Goal: Transaction & Acquisition: Book appointment/travel/reservation

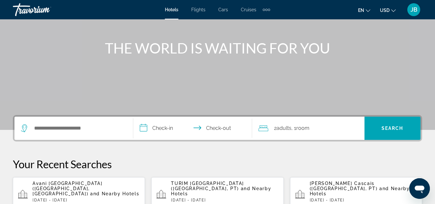
scroll to position [97, 0]
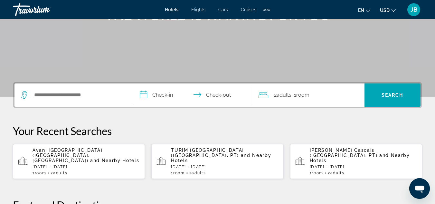
click at [46, 89] on div "Search widget" at bounding box center [74, 94] width 106 height 23
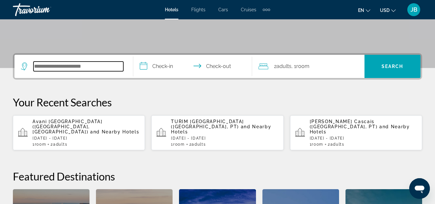
click at [58, 67] on input "Search widget" at bounding box center [78, 66] width 90 height 10
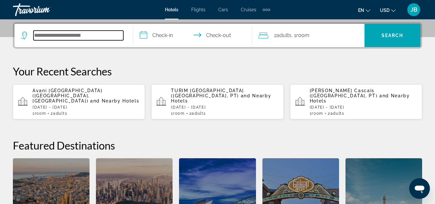
scroll to position [157, 0]
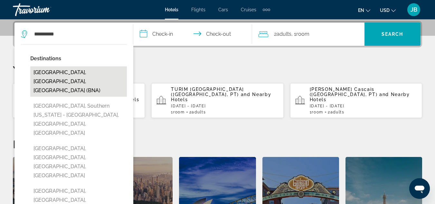
click at [58, 69] on button "[GEOGRAPHIC_DATA], [GEOGRAPHIC_DATA], [GEOGRAPHIC_DATA] (BNA)" at bounding box center [78, 81] width 97 height 30
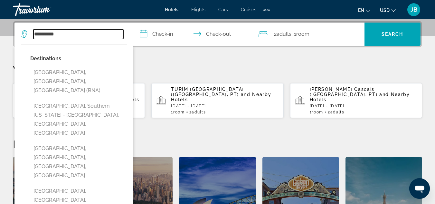
type input "**********"
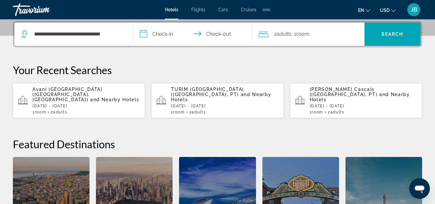
click at [163, 37] on input "**********" at bounding box center [193, 35] width 121 height 25
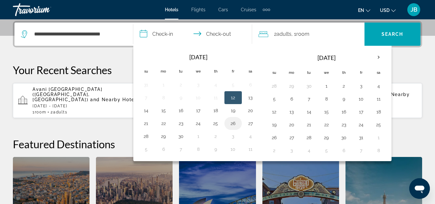
click at [232, 121] on button "26" at bounding box center [233, 123] width 10 height 9
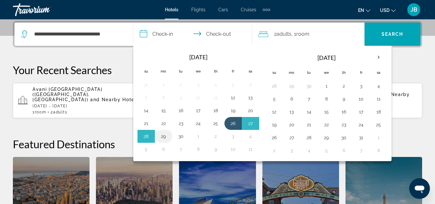
click at [160, 134] on button "29" at bounding box center [163, 136] width 10 height 9
type input "**********"
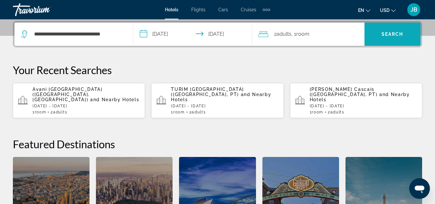
click at [394, 30] on span "Search widget" at bounding box center [392, 33] width 56 height 15
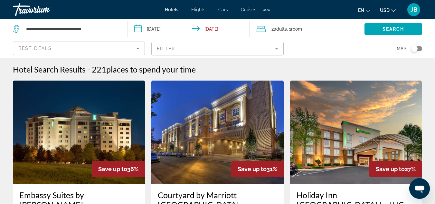
click at [221, 47] on mat-form-field "Filter" at bounding box center [217, 49] width 132 height 14
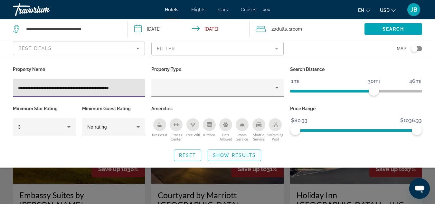
type input "**********"
drag, startPoint x: 220, startPoint y: 153, endPoint x: 219, endPoint y: 156, distance: 3.4
click at [219, 155] on span "Show Results" at bounding box center [234, 155] width 43 height 5
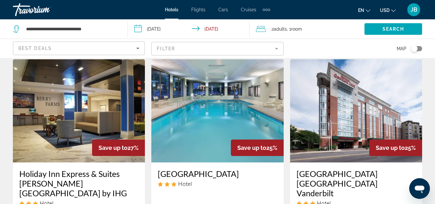
scroll to position [225, 0]
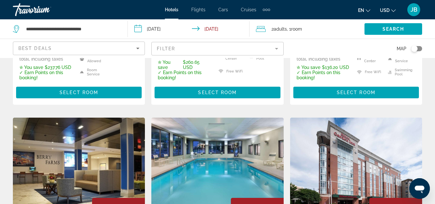
click at [210, 49] on mat-form-field "Filter" at bounding box center [217, 49] width 132 height 14
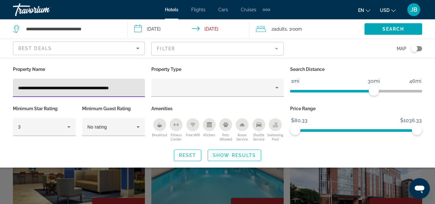
click at [224, 156] on span "Show Results" at bounding box center [234, 155] width 43 height 5
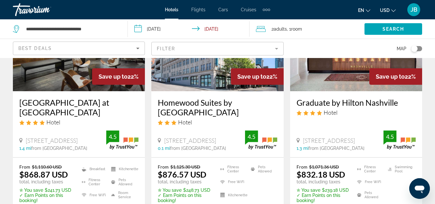
scroll to position [933, 0]
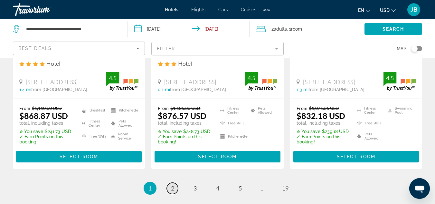
click at [169, 182] on link "page 2" at bounding box center [172, 187] width 11 height 11
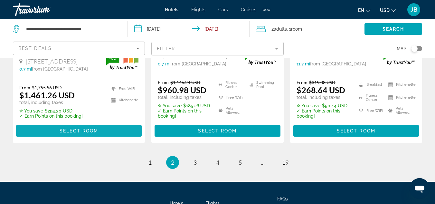
scroll to position [996, 0]
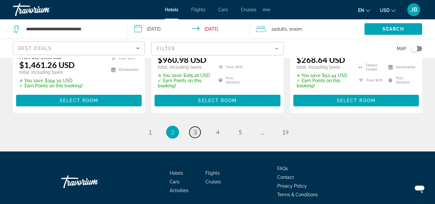
click at [195, 128] on span "3" at bounding box center [194, 131] width 3 height 7
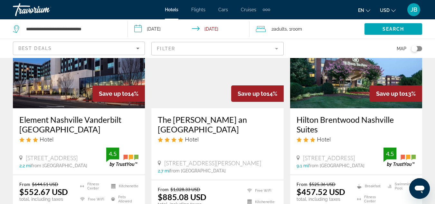
scroll to position [965, 0]
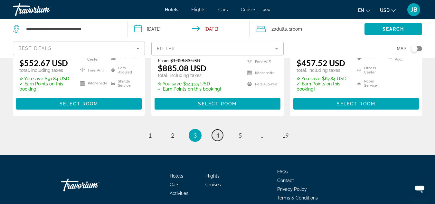
click at [217, 132] on span "4" at bounding box center [217, 135] width 3 height 7
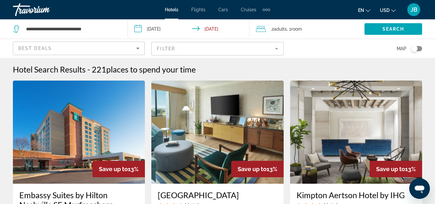
click at [172, 51] on mat-form-field "Filter" at bounding box center [217, 49] width 132 height 14
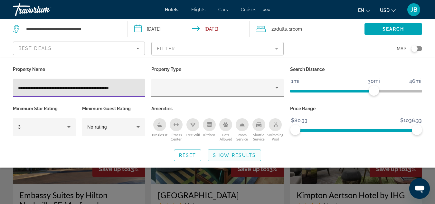
type input "**********"
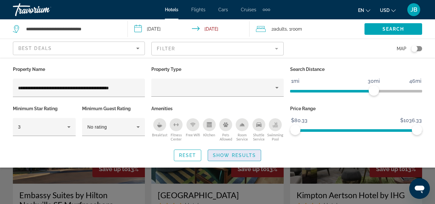
click at [228, 153] on span "Show Results" at bounding box center [234, 155] width 43 height 5
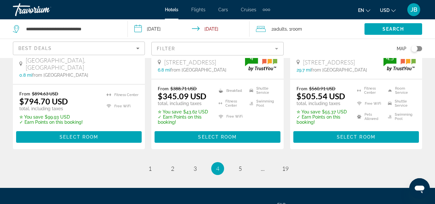
scroll to position [1001, 0]
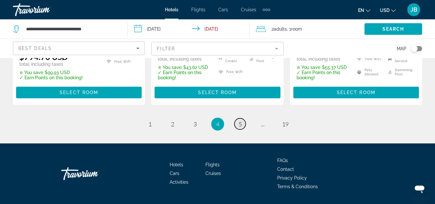
click at [239, 120] on span "5" at bounding box center [239, 123] width 3 height 7
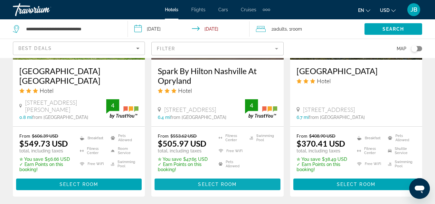
scroll to position [839, 0]
